Goal: Task Accomplishment & Management: Manage account settings

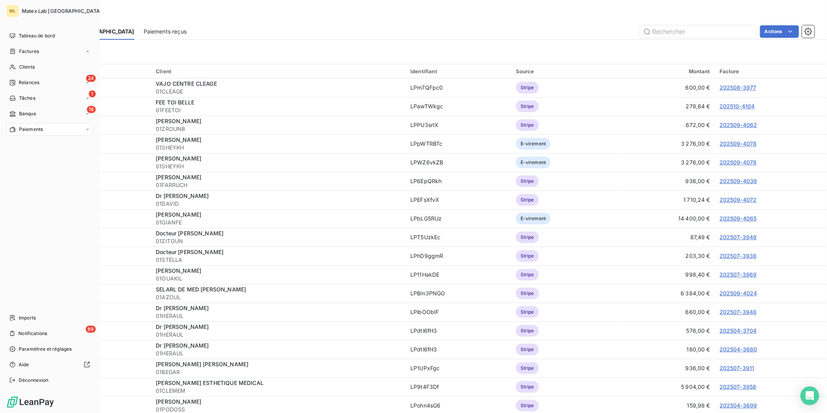
click at [26, 126] on span "Paiements" at bounding box center [31, 129] width 24 height 7
click at [25, 112] on span "Banque" at bounding box center [27, 113] width 17 height 7
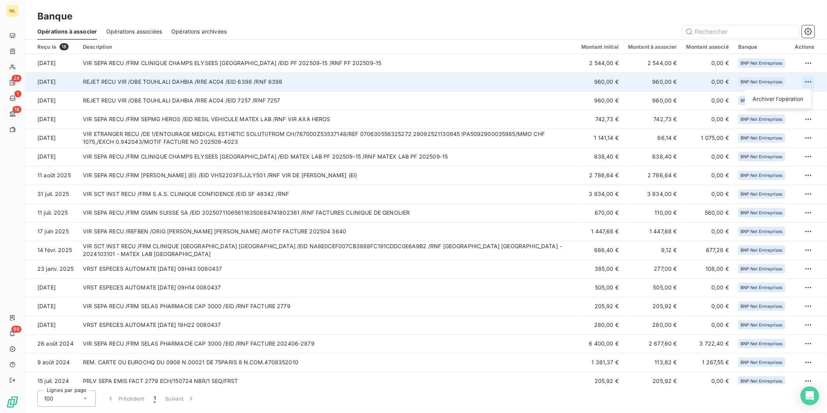
click at [805, 79] on html "ML 24 1 18 89 Banque Opérations à associer Opérations associées Opérations arch…" at bounding box center [413, 206] width 827 height 413
click at [787, 93] on div "Archiver l’opération" at bounding box center [778, 99] width 60 height 12
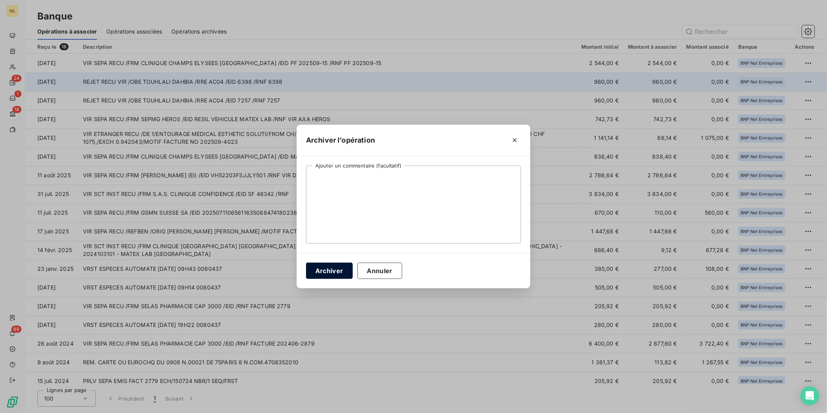
click at [331, 269] on button "Archiver" at bounding box center [329, 270] width 47 height 16
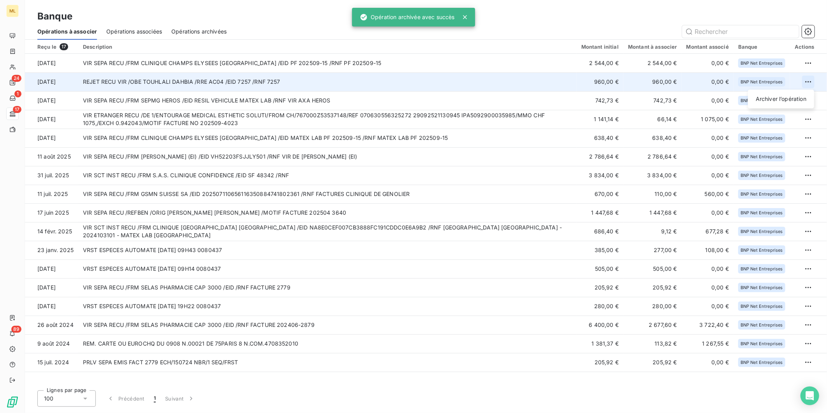
click at [804, 78] on html "ML 24 1 17 89 Banque Opérations à associer Opérations associées Opérations arch…" at bounding box center [413, 206] width 827 height 413
click at [771, 98] on div "Archiver l’opération" at bounding box center [781, 99] width 60 height 12
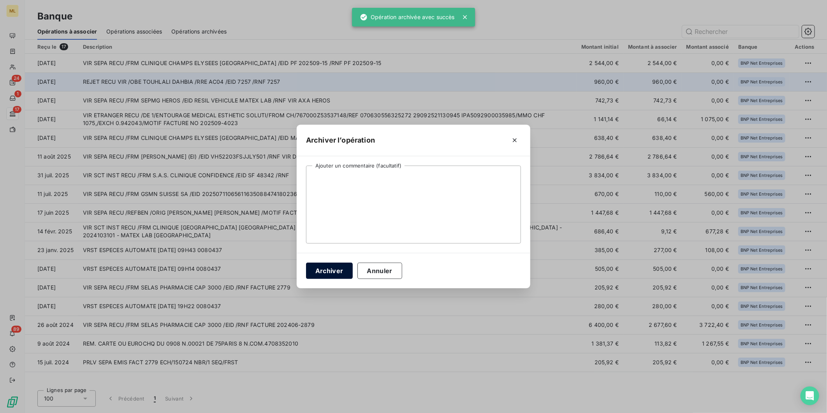
click at [313, 263] on button "Archiver" at bounding box center [329, 270] width 47 height 16
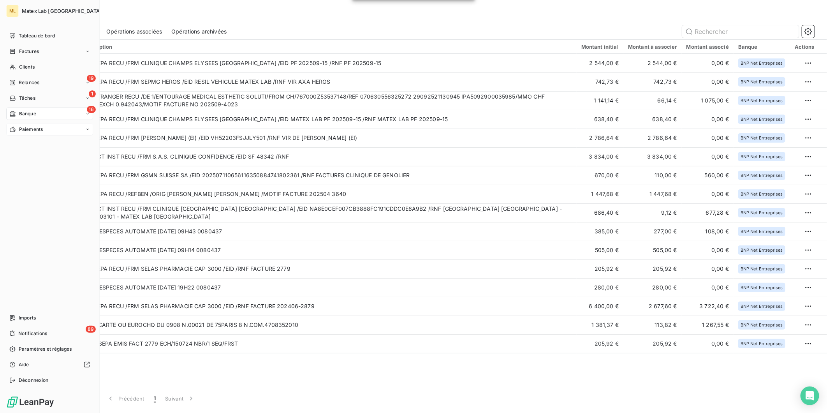
click at [19, 129] on span "Paiements" at bounding box center [31, 129] width 24 height 7
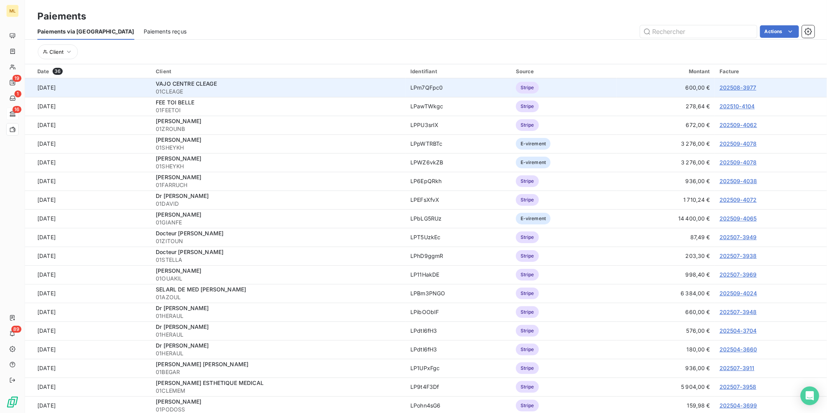
click at [364, 87] on div "VAJO CENTRE CLEAGE" at bounding box center [278, 84] width 245 height 8
click at [731, 91] on td "202508-3977" at bounding box center [771, 87] width 112 height 19
click at [732, 88] on link "202508-3977" at bounding box center [738, 87] width 37 height 7
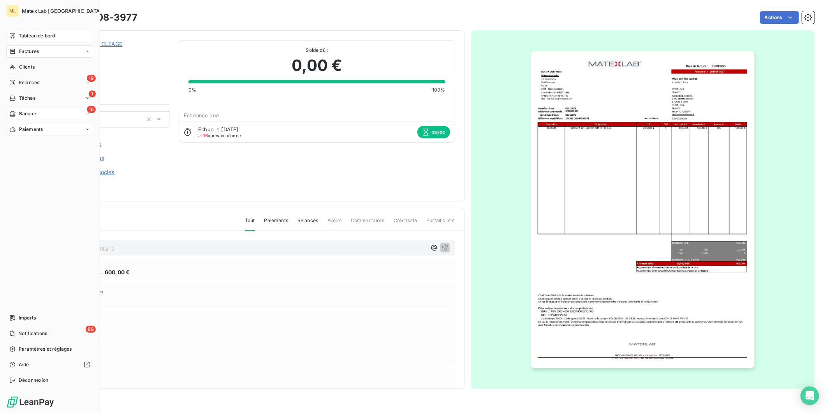
click at [22, 32] on span "Tableau de bord" at bounding box center [37, 35] width 36 height 7
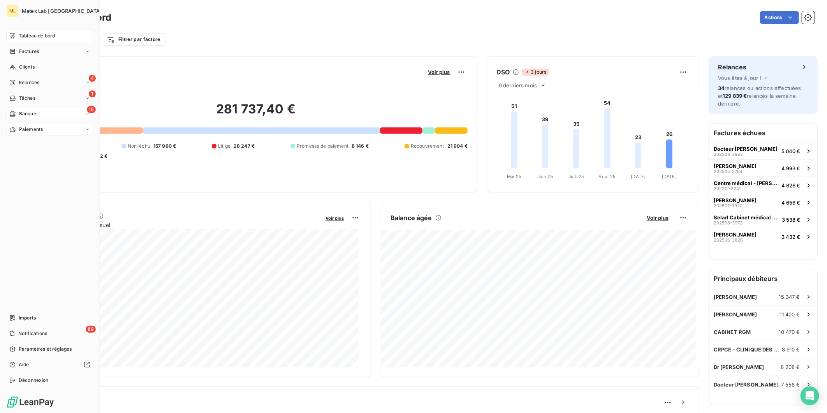
click at [26, 125] on div "Paiements" at bounding box center [49, 129] width 87 height 12
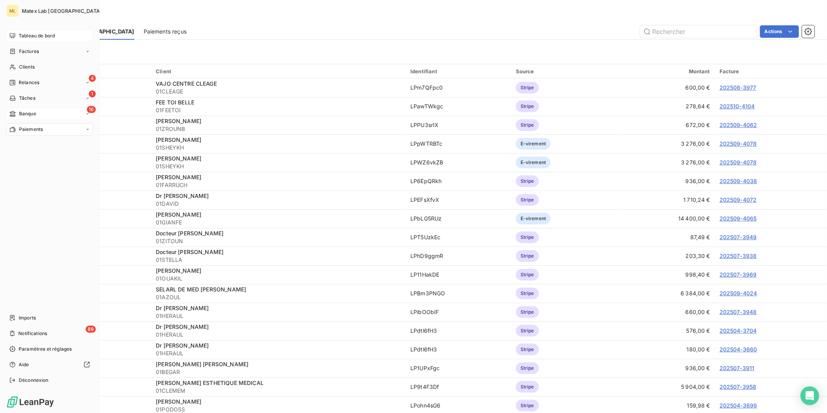
click at [34, 114] on span "Banque" at bounding box center [27, 113] width 17 height 7
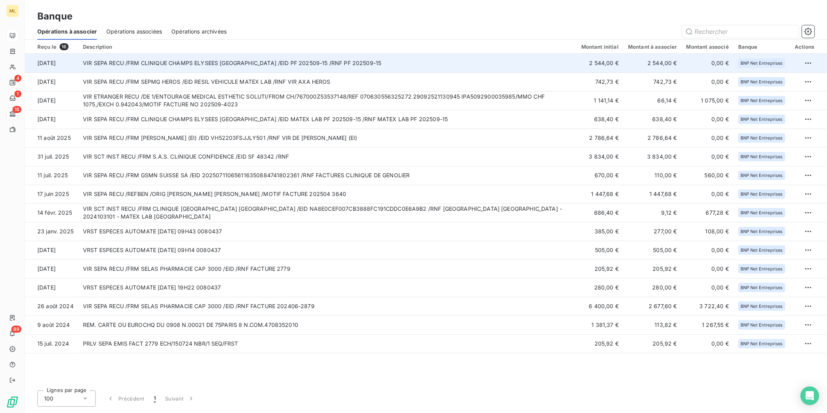
click at [338, 59] on td "VIR SEPA RECU /FRM CLINIQUE CHAMPS ELYSEES [GEOGRAPHIC_DATA] /EID PF 202509-15 …" at bounding box center [327, 63] width 498 height 19
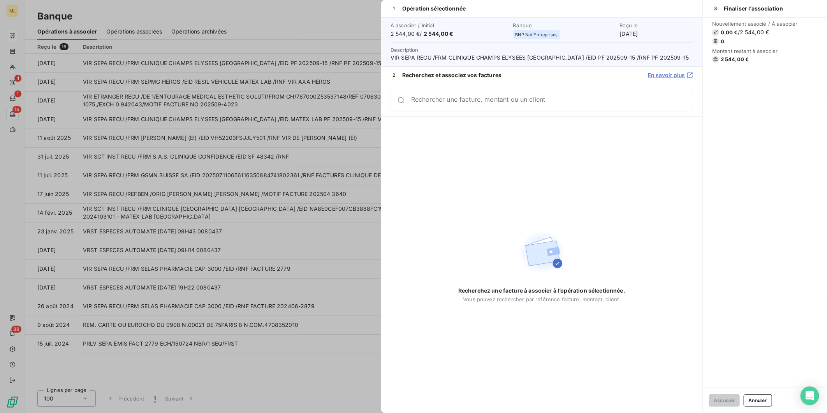
click at [464, 100] on input "Rechercher une facture, montant ou un client" at bounding box center [552, 100] width 282 height 8
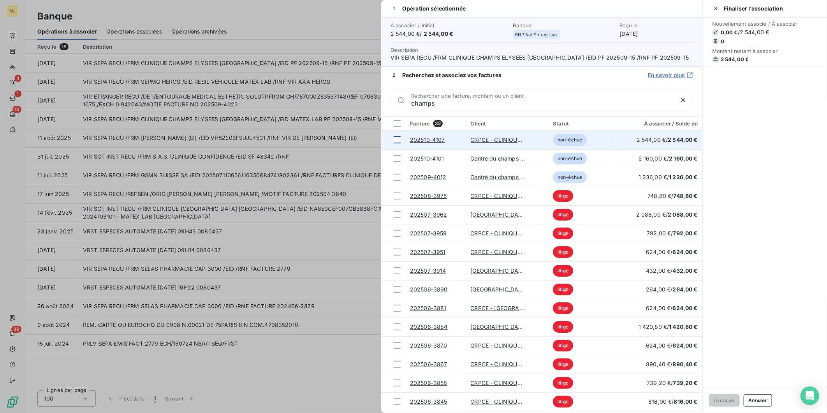
type input "champs"
click at [399, 137] on div at bounding box center [397, 139] width 7 height 7
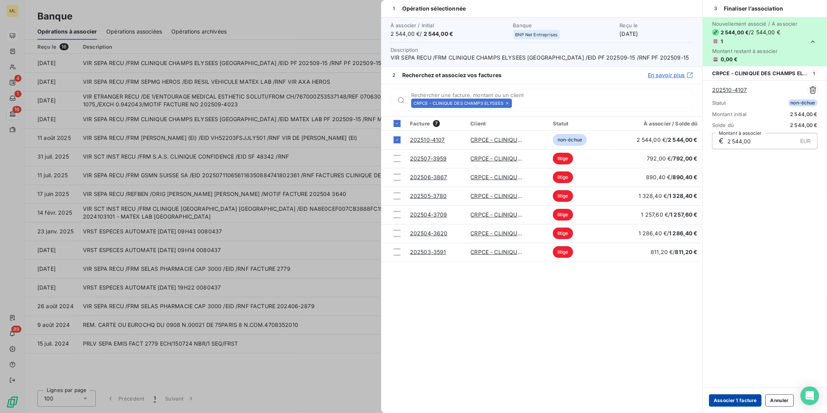
click at [738, 396] on button "Associer 1 facture" at bounding box center [735, 400] width 53 height 12
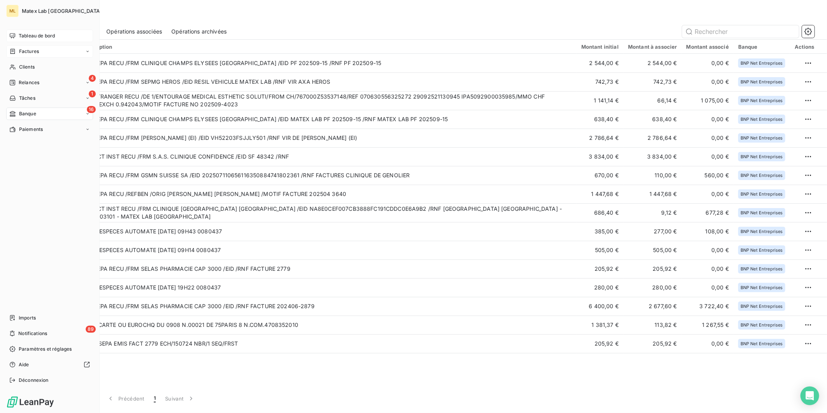
click at [21, 51] on span "Factures" at bounding box center [29, 51] width 20 height 7
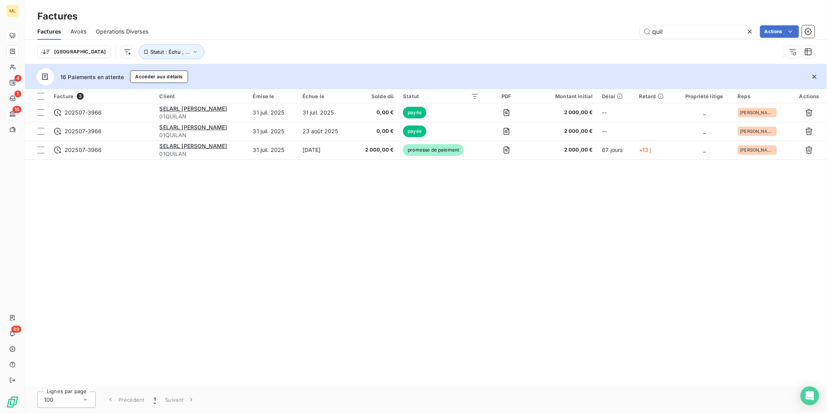
drag, startPoint x: 635, startPoint y: 29, endPoint x: 618, endPoint y: 30, distance: 16.8
click at [618, 31] on div "quil Actions" at bounding box center [486, 31] width 657 height 12
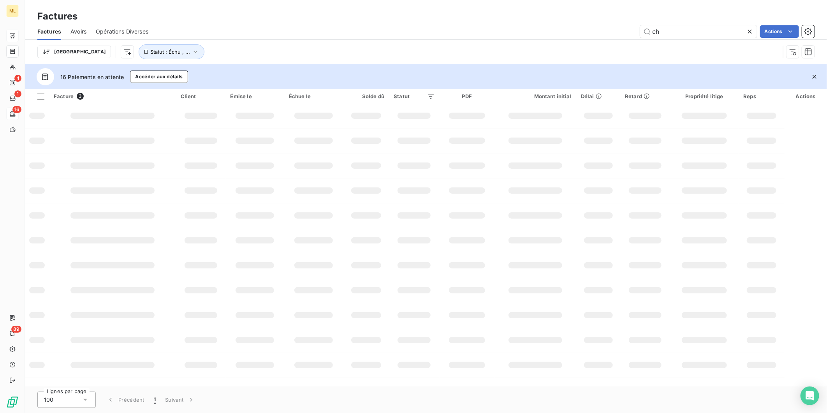
type input "c"
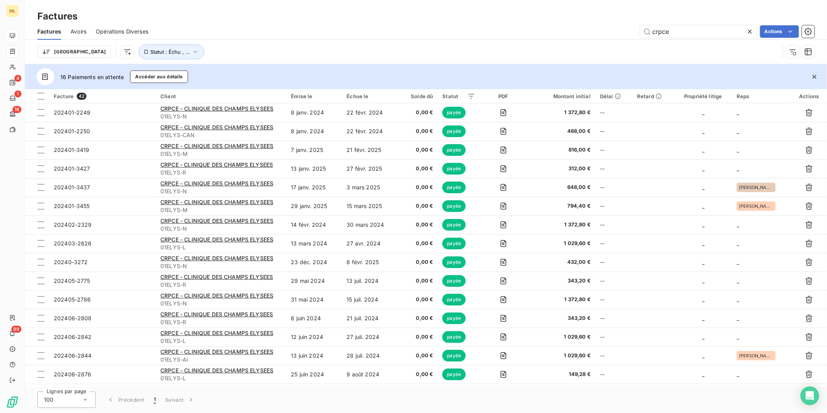
scroll to position [259, 0]
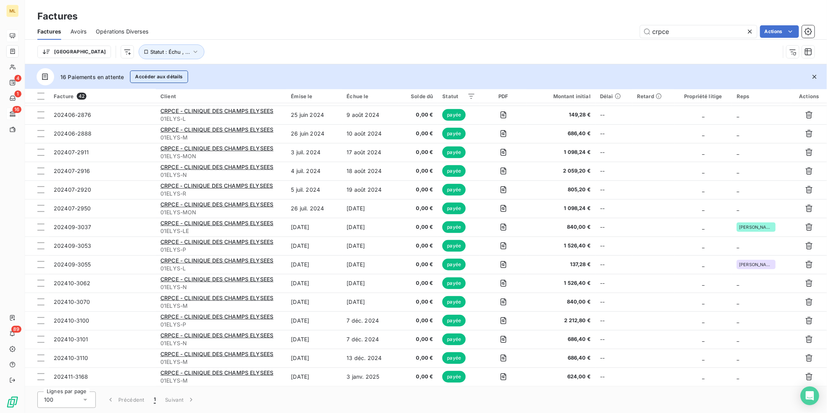
type input "crpce"
click at [172, 78] on button "Accéder aux détails" at bounding box center [159, 76] width 58 height 12
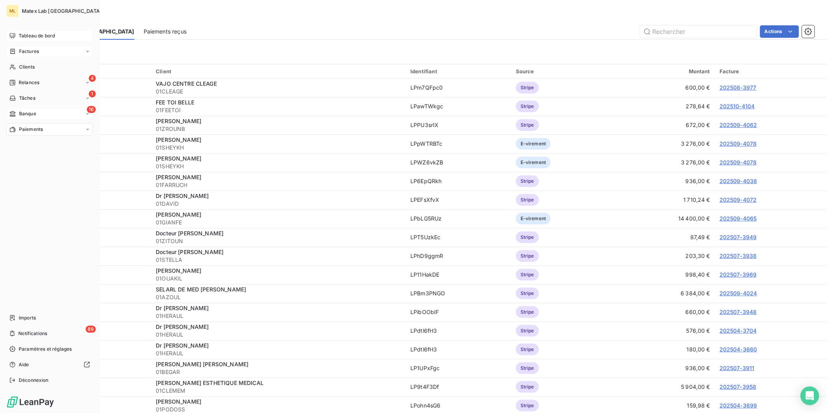
click at [29, 45] on div "Factures" at bounding box center [49, 51] width 87 height 12
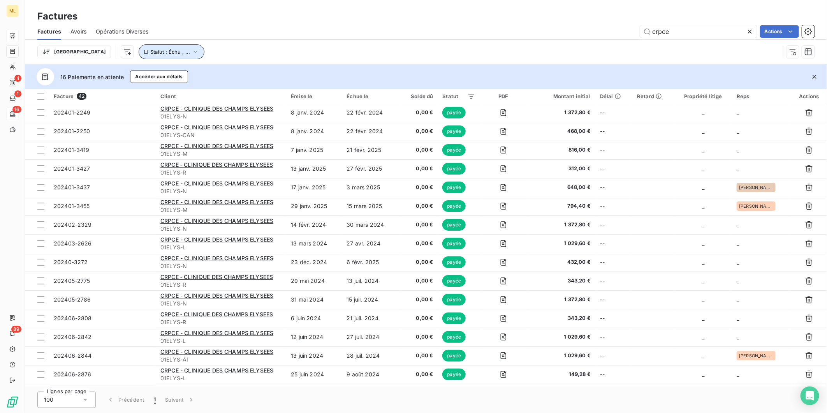
click at [150, 49] on span "Statut : Échu , ..." at bounding box center [170, 52] width 40 height 6
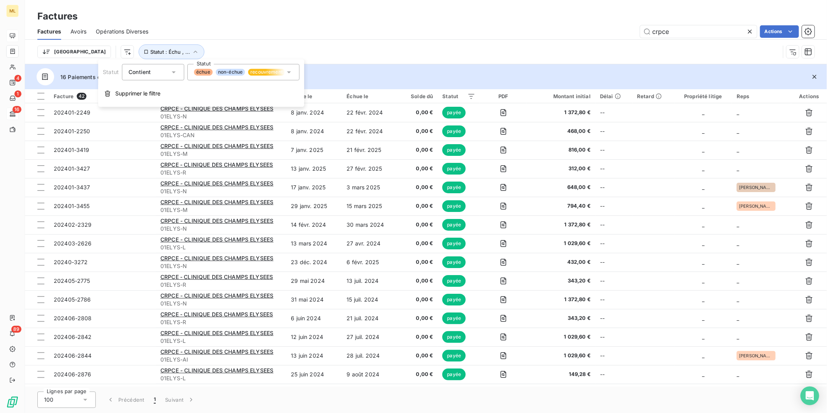
click at [252, 73] on span "recouvrement" at bounding box center [266, 72] width 37 height 7
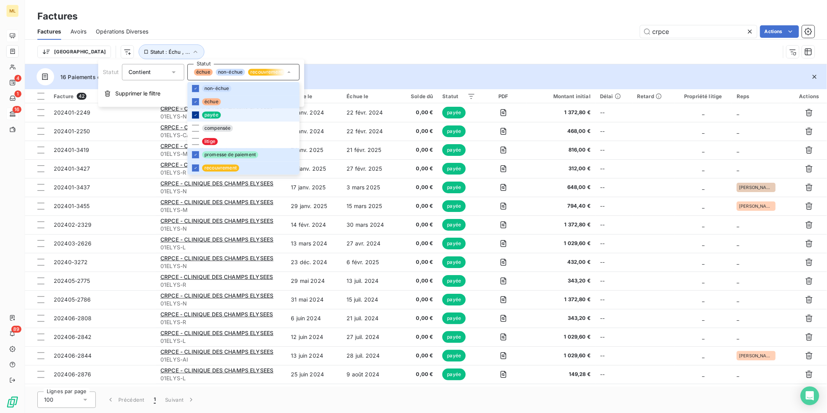
click at [196, 113] on icon at bounding box center [195, 115] width 5 height 5
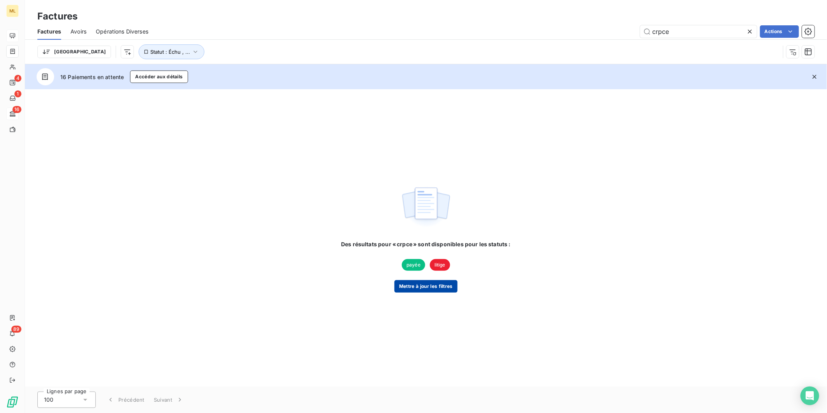
click at [425, 287] on button "Mettre à jour les filtres" at bounding box center [425, 286] width 63 height 12
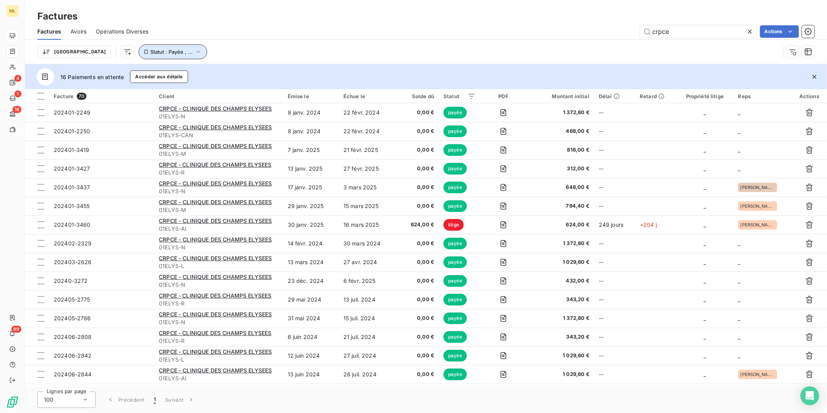
click at [196, 51] on icon "button" at bounding box center [198, 52] width 4 height 2
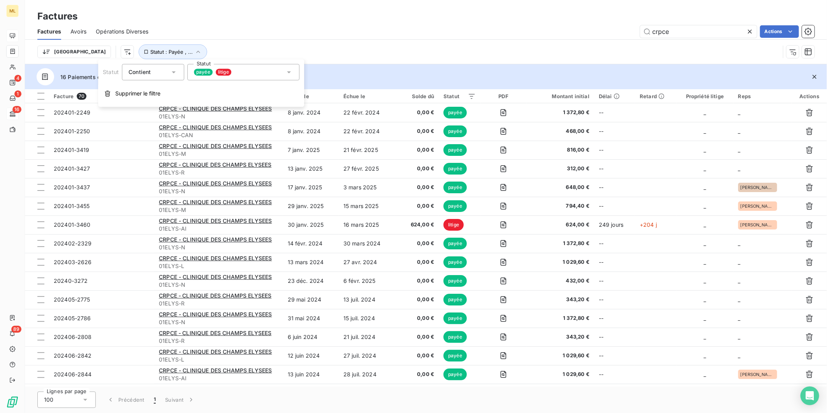
click at [450, 49] on div "Trier Statut : Payée , ..." at bounding box center [408, 51] width 743 height 15
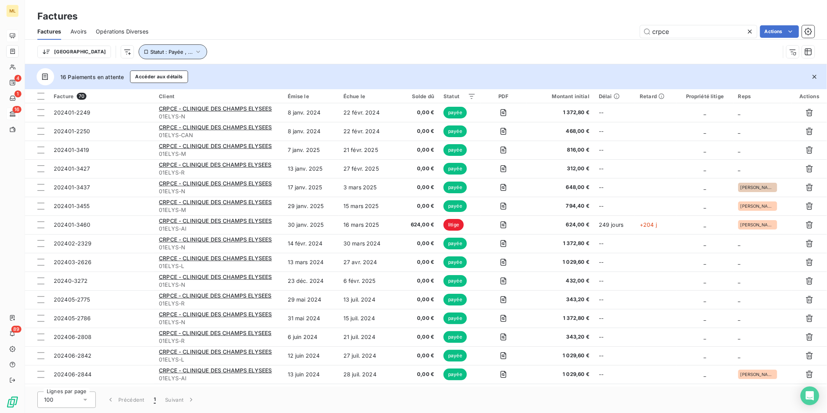
click at [151, 54] on span "Statut : Payée , ..." at bounding box center [171, 52] width 42 height 6
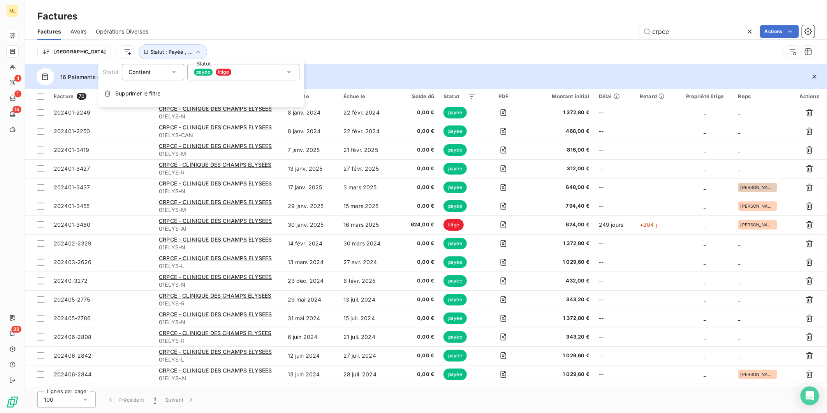
click at [293, 72] on div "payée litige" at bounding box center [243, 72] width 112 height 16
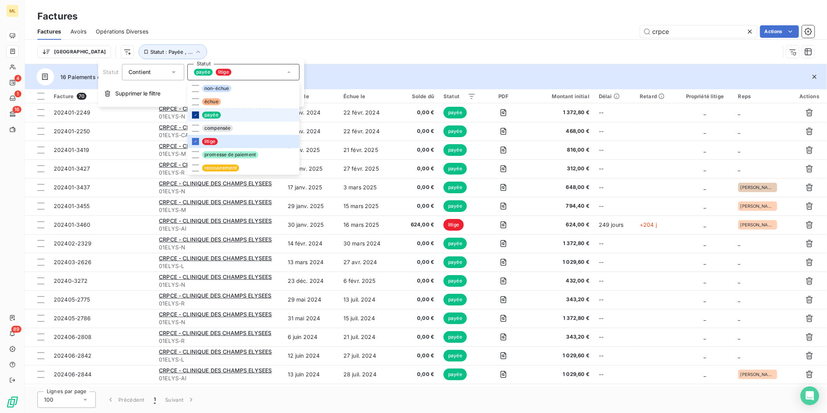
click at [193, 115] on icon at bounding box center [195, 115] width 5 height 5
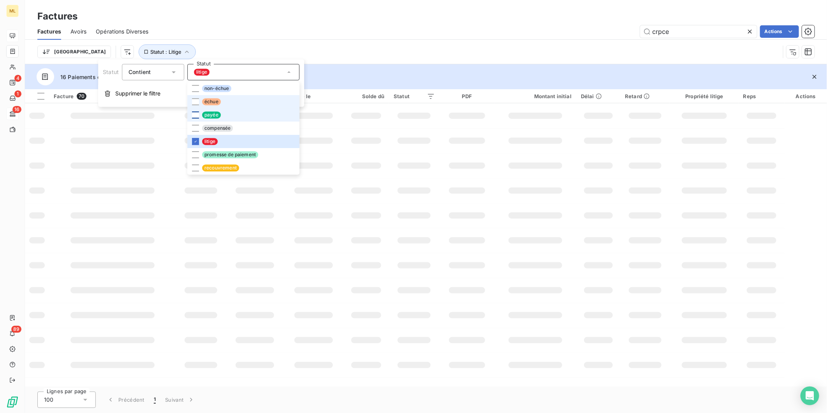
click at [367, 40] on div "Trier Statut : Litige" at bounding box center [425, 52] width 777 height 24
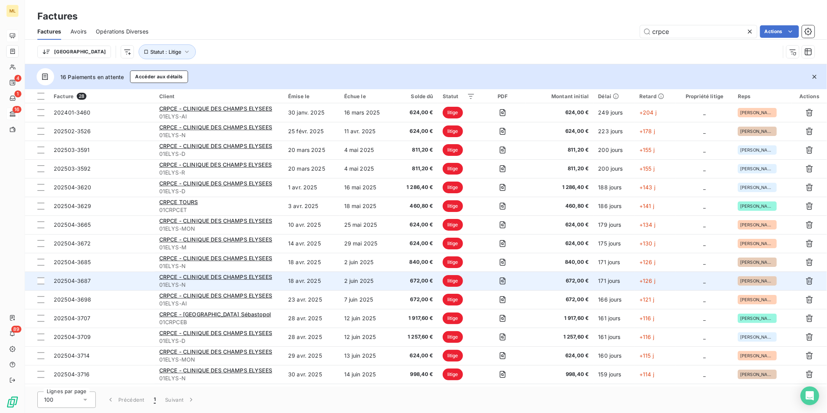
scroll to position [240, 0]
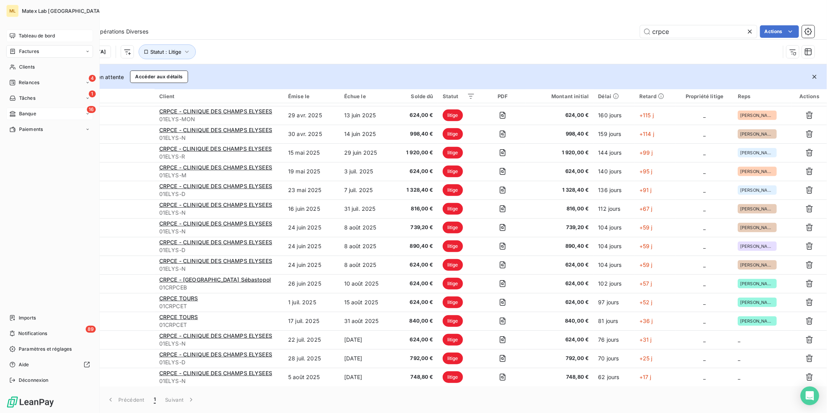
click at [36, 35] on span "Tableau de bord" at bounding box center [37, 35] width 36 height 7
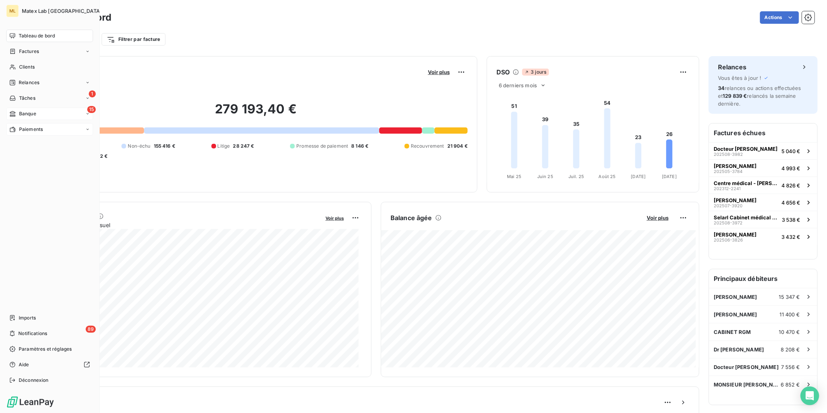
click at [33, 124] on div "Paiements" at bounding box center [49, 129] width 87 height 12
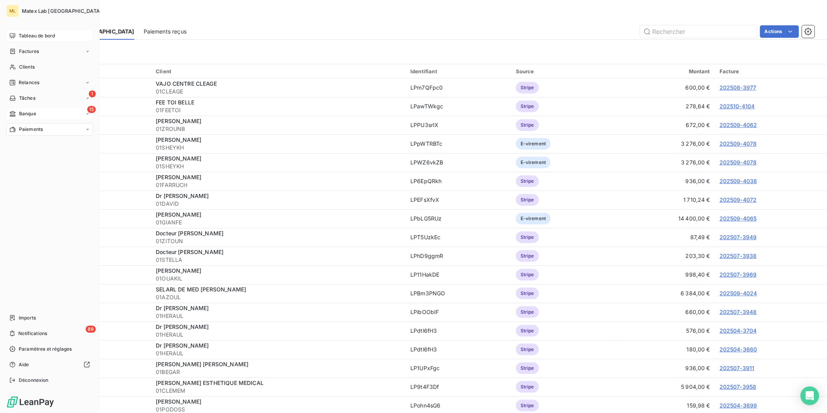
click at [24, 108] on div "15 Banque" at bounding box center [49, 113] width 87 height 12
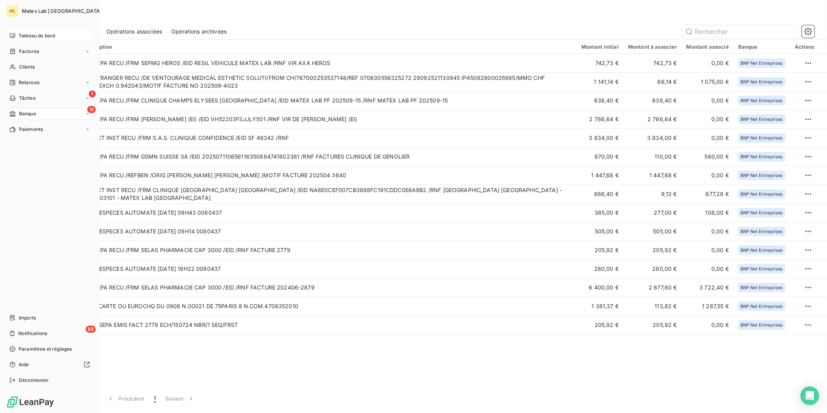
click at [24, 131] on span "Paiements" at bounding box center [31, 129] width 24 height 7
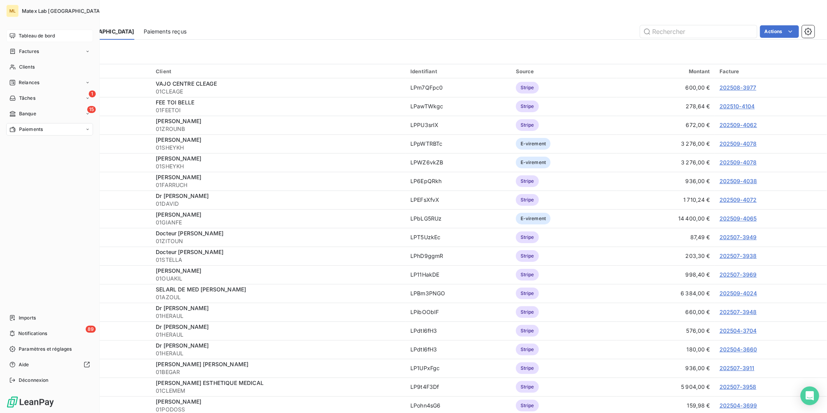
click at [25, 32] on span "Tableau de bord" at bounding box center [37, 35] width 36 height 7
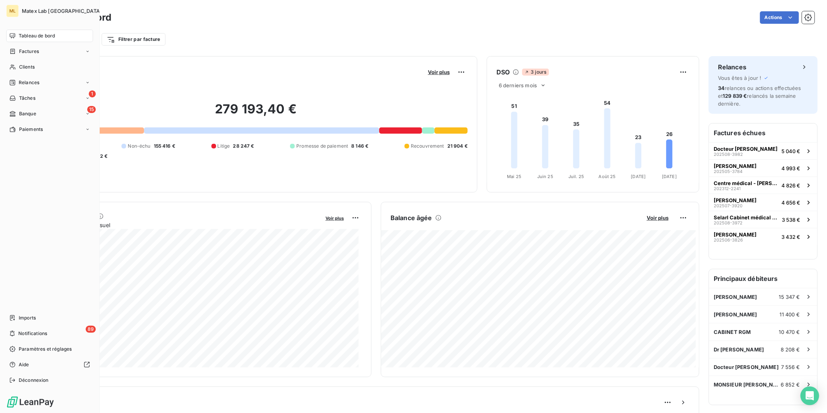
click at [37, 34] on span "Tableau de bord" at bounding box center [37, 35] width 36 height 7
click at [47, 51] on div "Factures" at bounding box center [49, 51] width 87 height 12
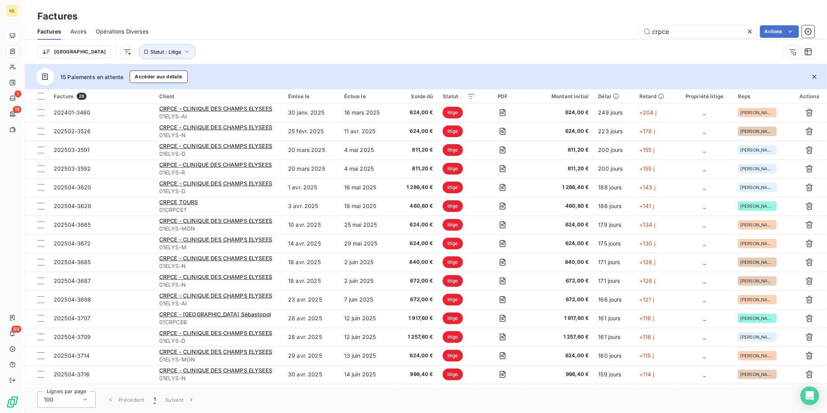
click at [749, 29] on icon at bounding box center [750, 32] width 8 height 8
click at [183, 50] on icon "button" at bounding box center [187, 52] width 8 height 8
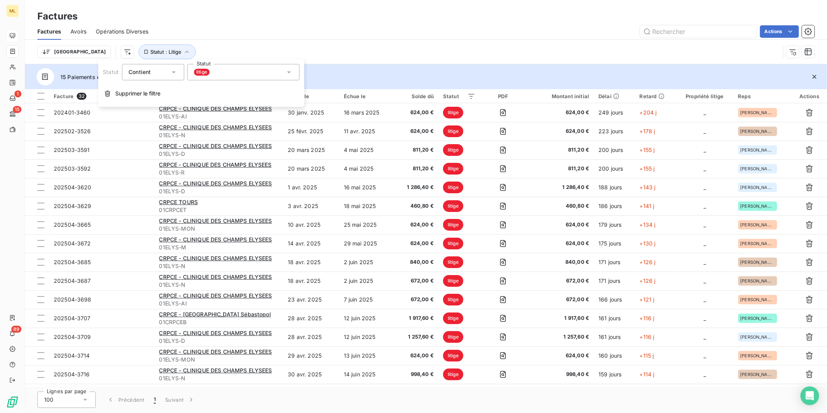
click at [246, 70] on div "litige" at bounding box center [243, 72] width 112 height 16
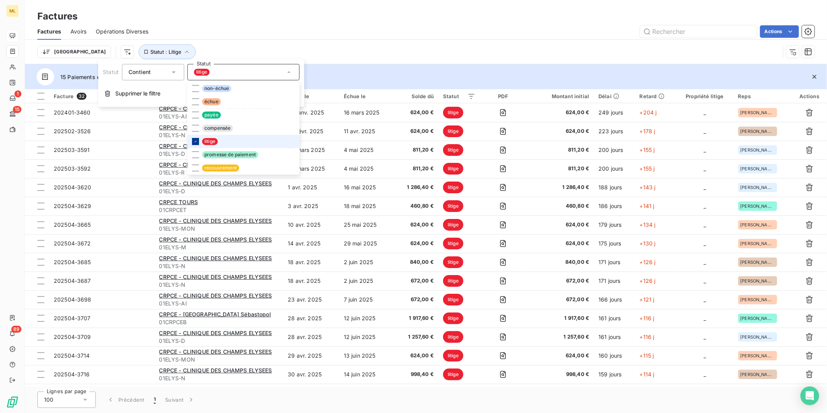
click at [194, 140] on icon at bounding box center [195, 141] width 5 height 5
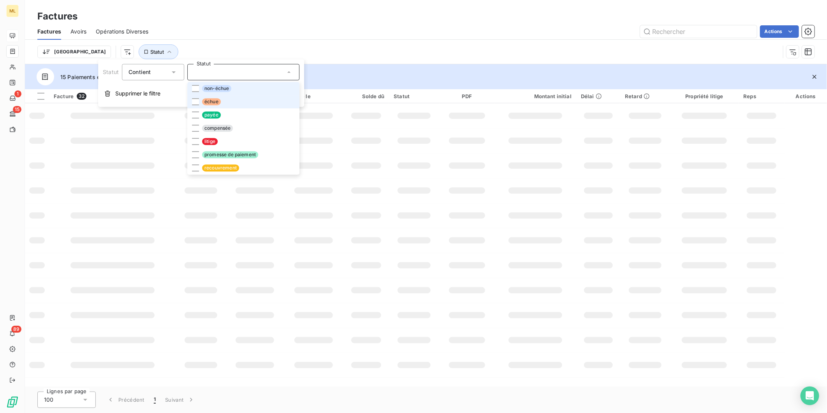
click at [195, 102] on div at bounding box center [195, 101] width 7 height 7
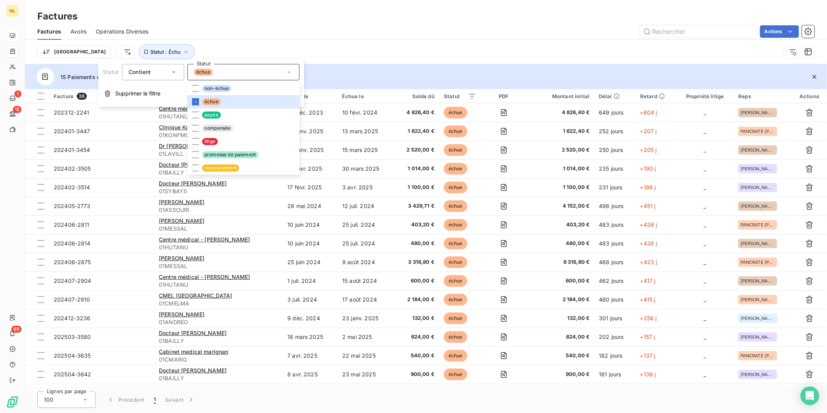
click at [467, 47] on div "Trier Statut : Échu" at bounding box center [408, 51] width 743 height 15
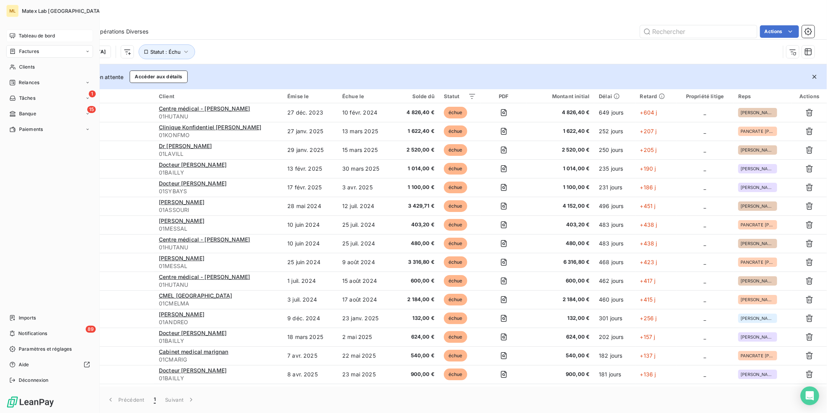
click at [40, 132] on span "Paiements" at bounding box center [31, 129] width 24 height 7
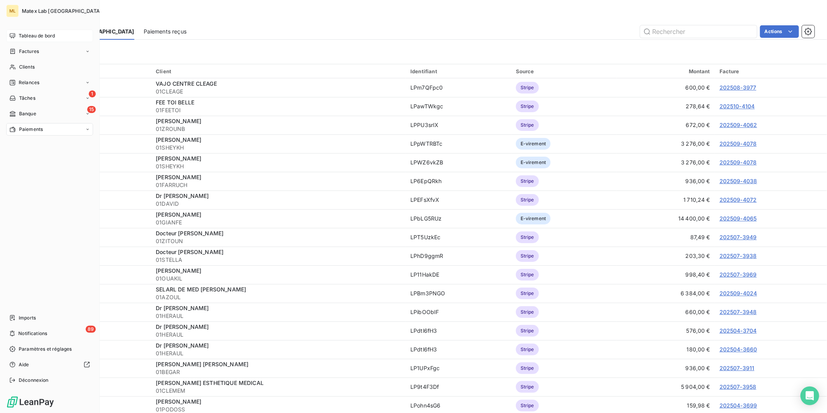
click at [34, 38] on span "Tableau de bord" at bounding box center [37, 35] width 36 height 7
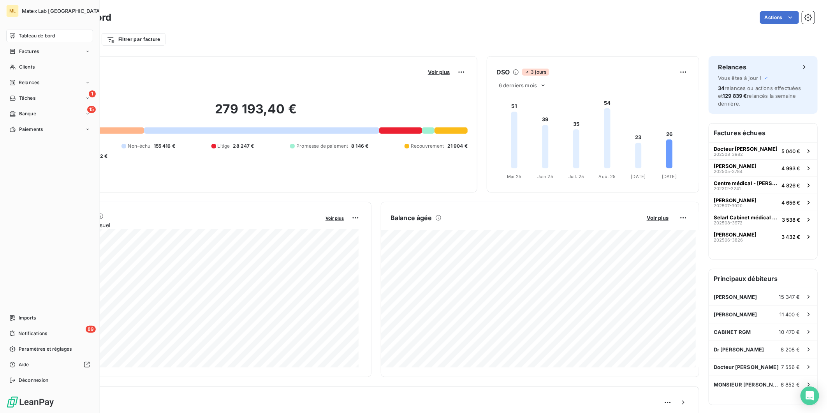
click at [23, 129] on span "Paiements" at bounding box center [31, 129] width 24 height 7
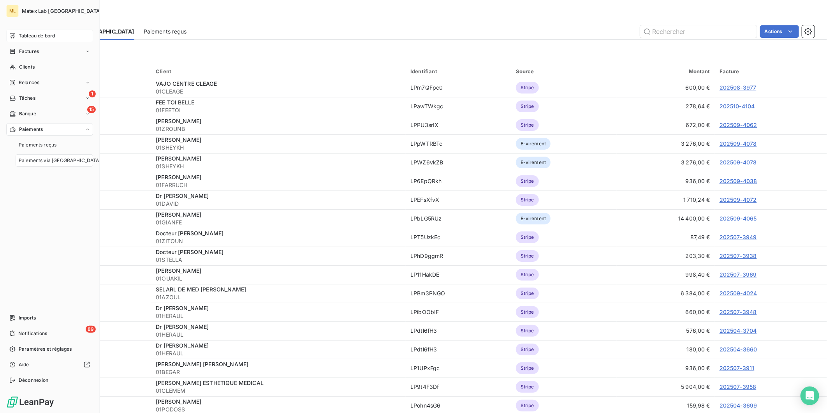
click at [43, 34] on span "Tableau de bord" at bounding box center [37, 35] width 36 height 7
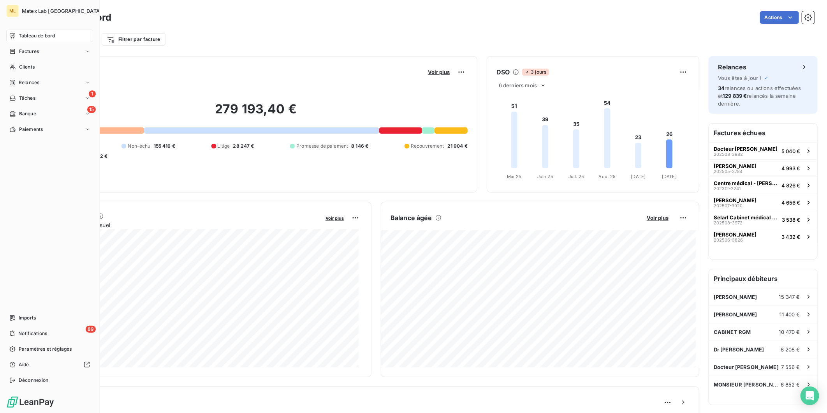
click at [30, 53] on span "Factures" at bounding box center [29, 51] width 20 height 7
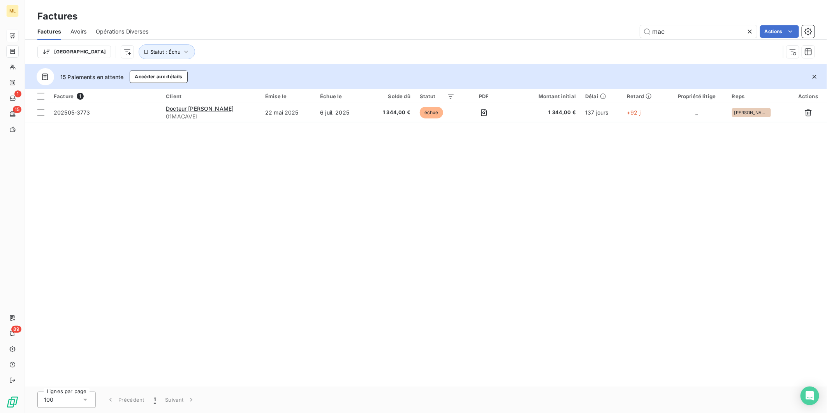
drag, startPoint x: 679, startPoint y: 34, endPoint x: 619, endPoint y: 36, distance: 59.6
click at [623, 36] on div "mac Actions" at bounding box center [486, 31] width 657 height 12
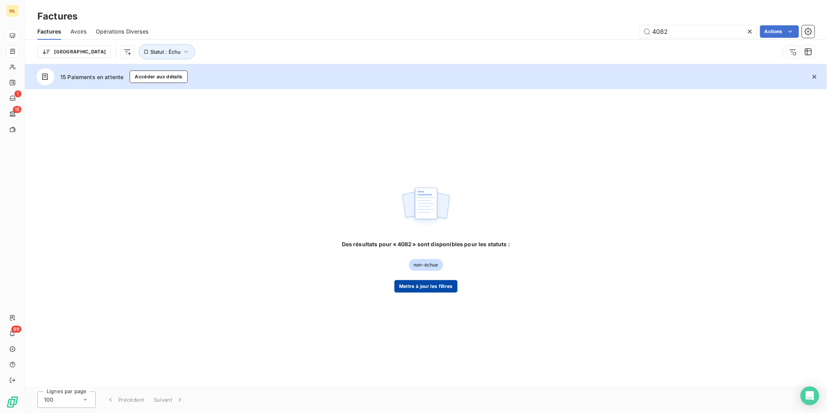
click at [425, 287] on button "Mettre à jour les filtres" at bounding box center [425, 286] width 63 height 12
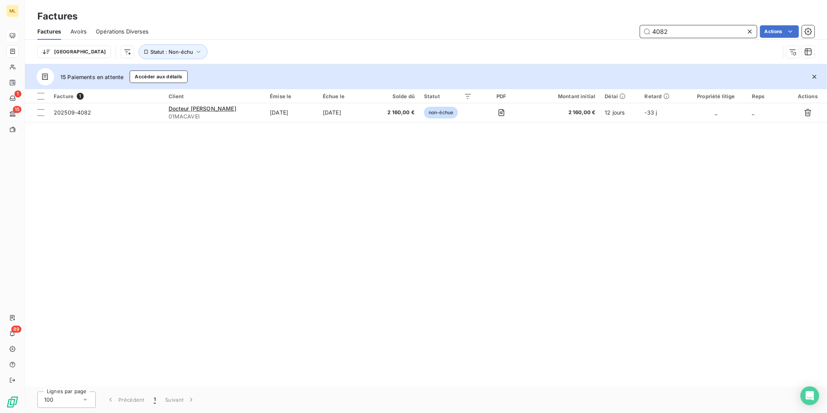
drag, startPoint x: 716, startPoint y: 28, endPoint x: 629, endPoint y: 26, distance: 86.9
click at [629, 26] on div "4082 Actions" at bounding box center [486, 31] width 657 height 12
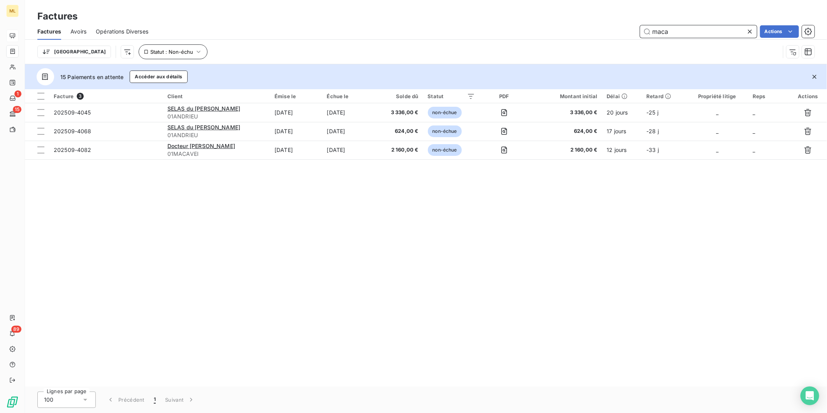
type input "maca"
click at [139, 48] on button "Statut : Non-échu" at bounding box center [173, 51] width 69 height 15
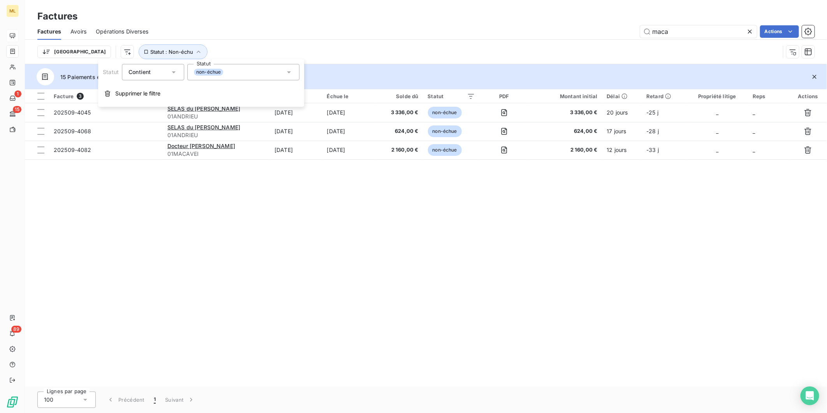
click at [236, 66] on div "non-échue" at bounding box center [243, 72] width 112 height 16
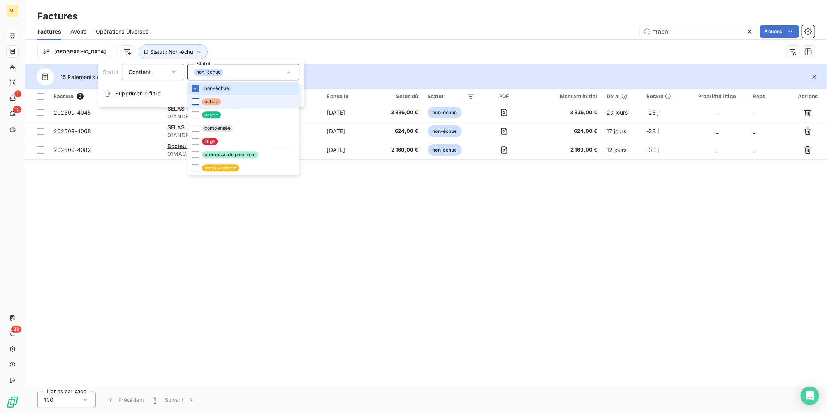
click at [197, 100] on div at bounding box center [195, 101] width 7 height 7
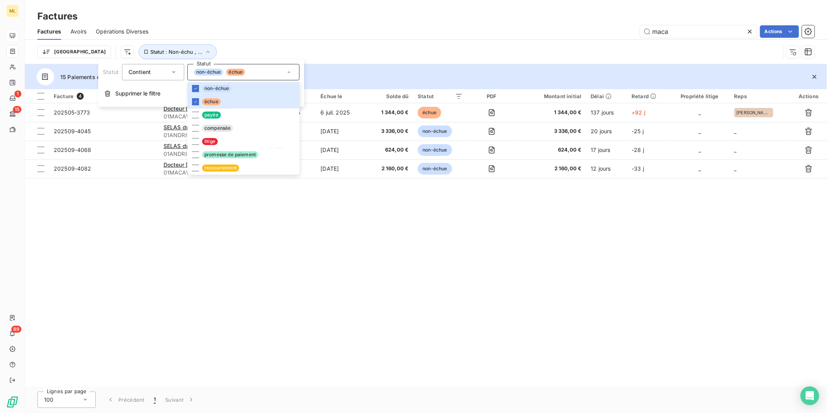
click at [475, 207] on div "Facture 4 Client Émise le Échue le Solde dû Statut PDF Montant initial Délai Re…" at bounding box center [426, 237] width 802 height 297
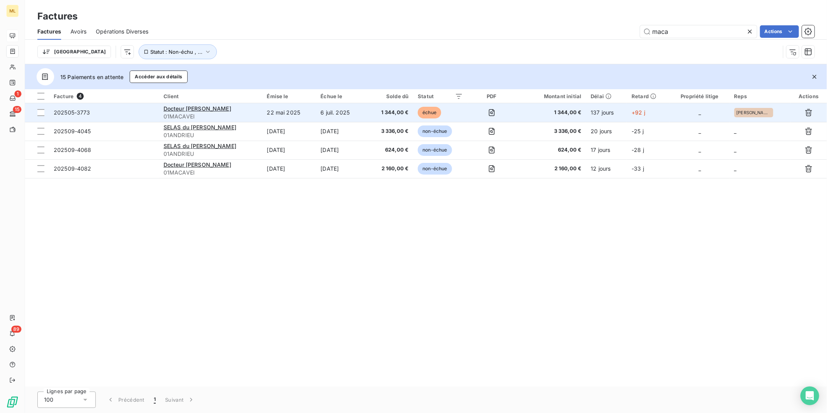
click at [409, 110] on span "1 344,00 €" at bounding box center [390, 113] width 37 height 8
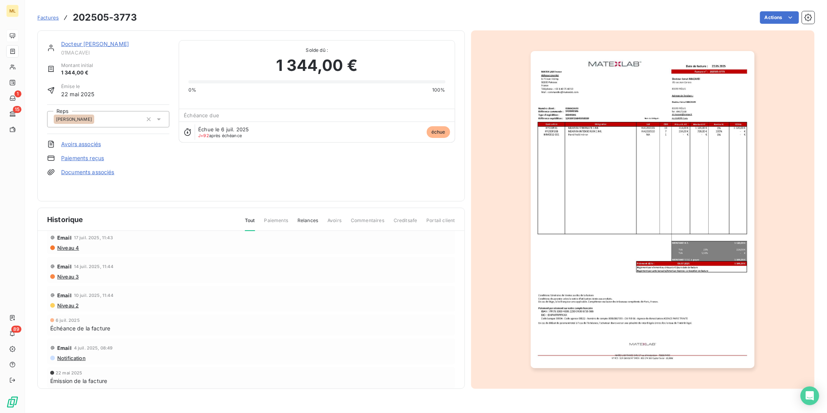
scroll to position [268, 0]
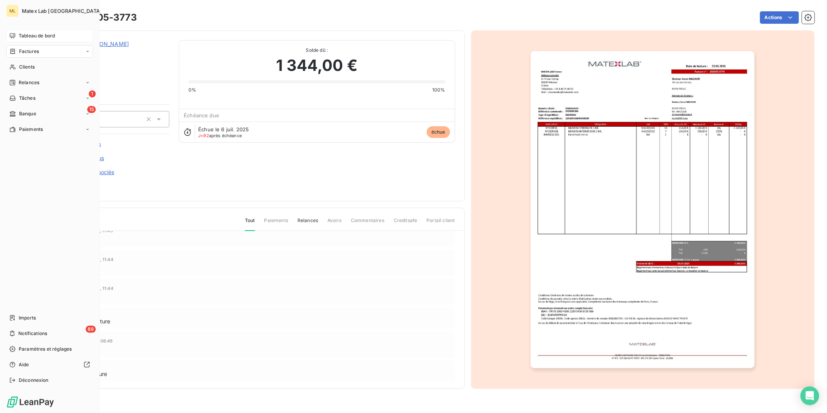
click at [30, 47] on div "Factures" at bounding box center [49, 51] width 87 height 12
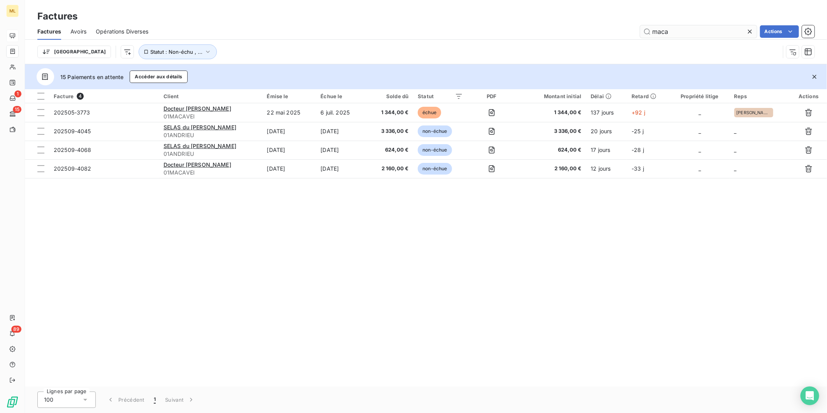
drag, startPoint x: 688, startPoint y: 28, endPoint x: 641, endPoint y: 30, distance: 46.4
click at [644, 31] on input "maca" at bounding box center [698, 31] width 117 height 12
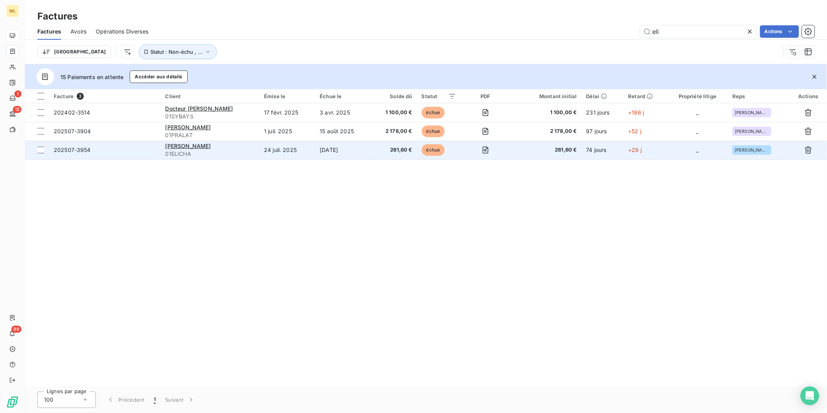
type input "eli"
click at [260, 150] on td "[PERSON_NAME] 01ELICHA" at bounding box center [210, 150] width 99 height 19
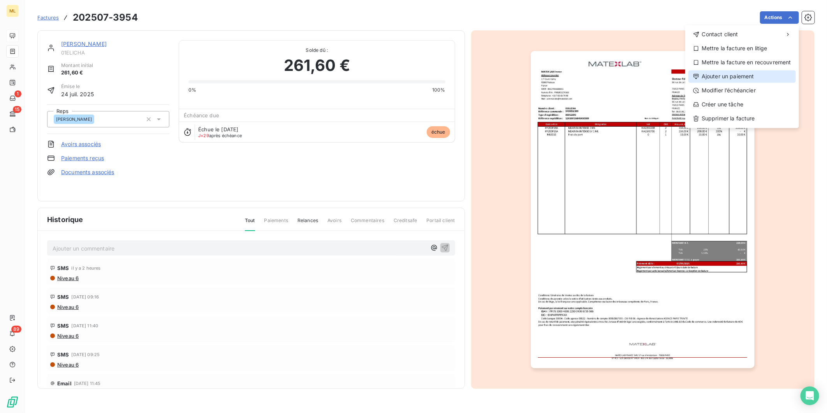
click at [741, 77] on div "Ajouter un paiement" at bounding box center [741, 76] width 107 height 12
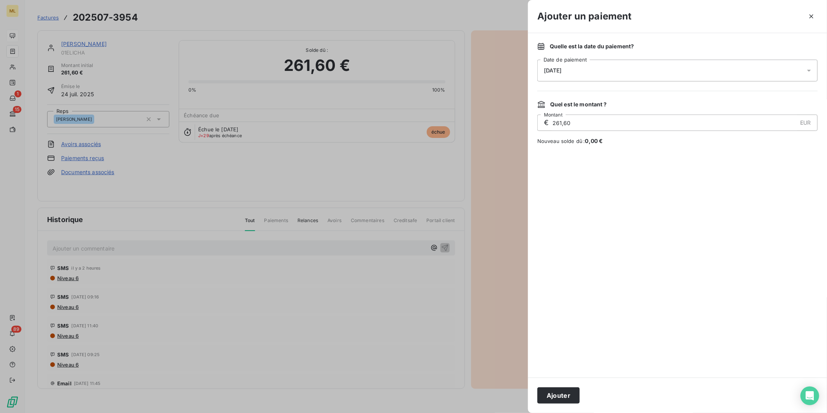
click at [573, 66] on div "[DATE]" at bounding box center [677, 71] width 280 height 22
click at [577, 153] on button "7" at bounding box center [576, 151] width 16 height 16
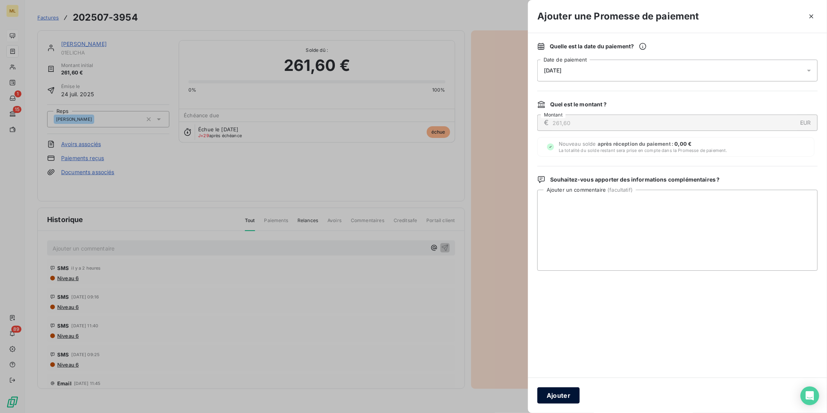
click at [565, 388] on button "Ajouter" at bounding box center [558, 395] width 42 height 16
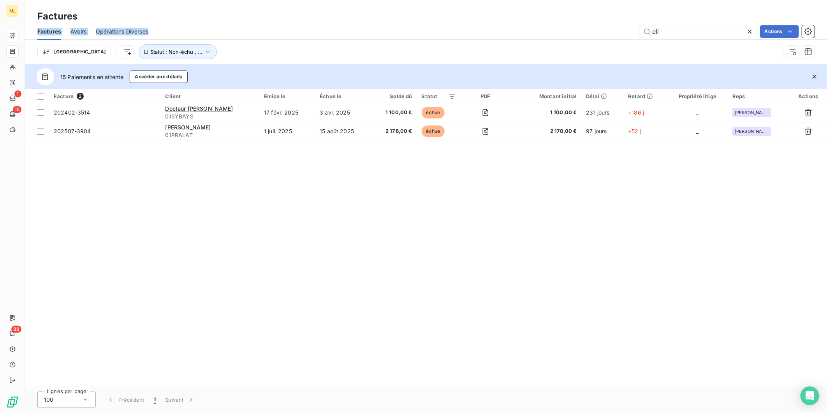
drag, startPoint x: 654, startPoint y: 22, endPoint x: 630, endPoint y: 25, distance: 24.7
click at [630, 25] on div "Factures Factures Avoirs Opérations Diverses [PERSON_NAME] Actions Trier Statut…" at bounding box center [426, 32] width 802 height 64
drag, startPoint x: 630, startPoint y: 25, endPoint x: 735, endPoint y: 30, distance: 105.3
click at [736, 30] on input "eli" at bounding box center [698, 31] width 117 height 12
drag, startPoint x: 728, startPoint y: 31, endPoint x: 645, endPoint y: 35, distance: 83.4
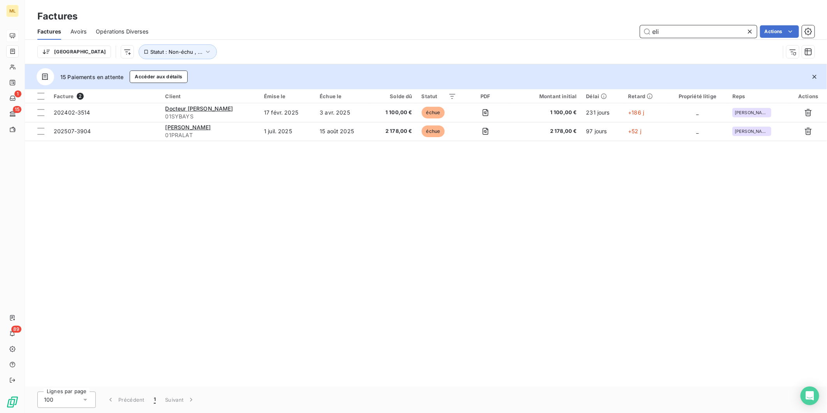
click at [645, 35] on input "eli" at bounding box center [698, 31] width 117 height 12
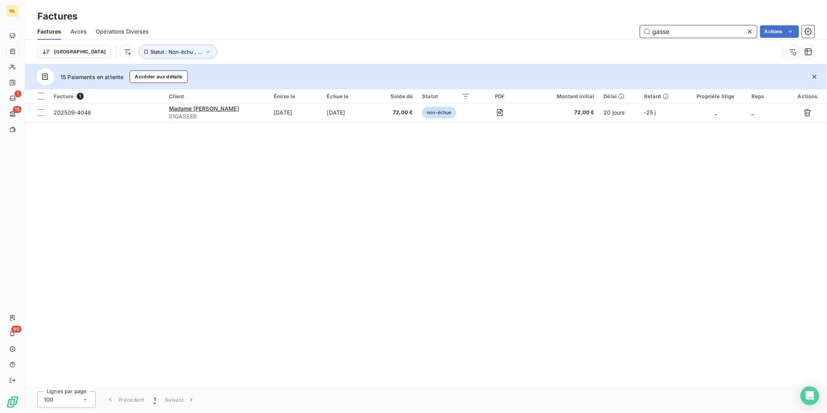
type input "gasse"
